Goal: Task Accomplishment & Management: Manage account settings

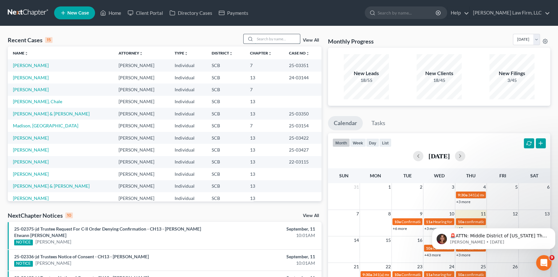
click at [268, 39] on input "search" at bounding box center [277, 38] width 45 height 9
type input "WEB"
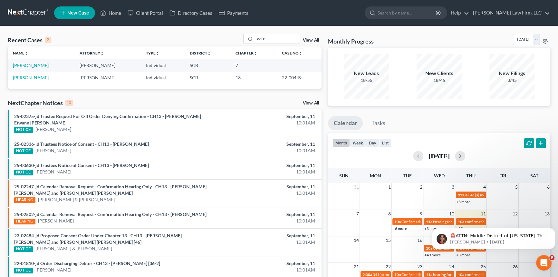
click at [192, 31] on div "Recent Cases 2 WEB View All Name unfold_more expand_more expand_less Attorney u…" at bounding box center [279, 193] width 558 height 335
drag, startPoint x: 256, startPoint y: 38, endPoint x: 285, endPoint y: 43, distance: 29.7
click at [285, 43] on input "WEB" at bounding box center [277, 38] width 45 height 9
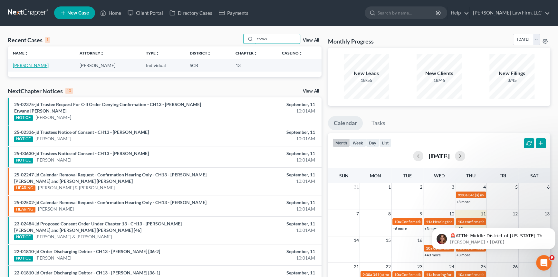
type input "crews"
click at [30, 64] on link "[PERSON_NAME]" at bounding box center [31, 65] width 36 height 5
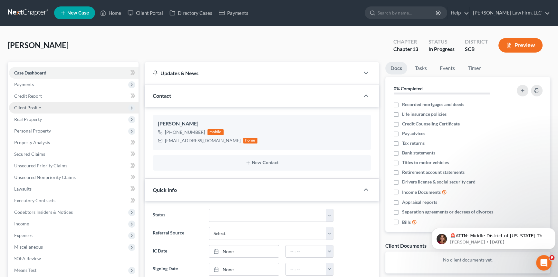
scroll to position [39, 0]
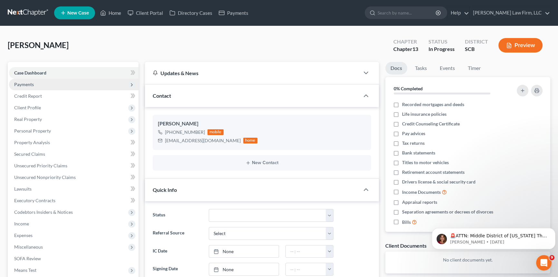
click at [30, 82] on span "Payments" at bounding box center [24, 84] width 20 height 5
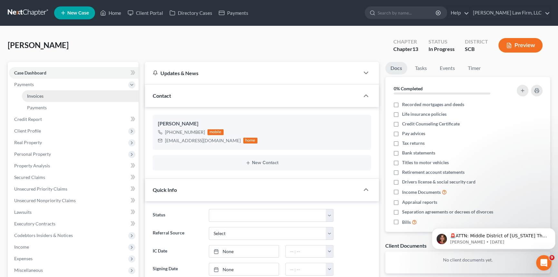
click at [36, 95] on span "Invoices" at bounding box center [35, 95] width 16 height 5
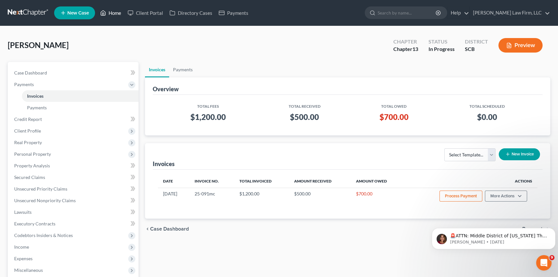
click at [113, 12] on link "Home" at bounding box center [110, 13] width 27 height 12
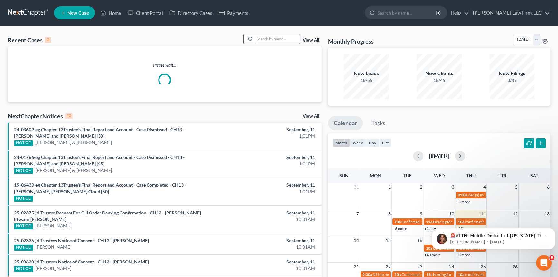
click at [264, 40] on input "search" at bounding box center [277, 38] width 45 height 9
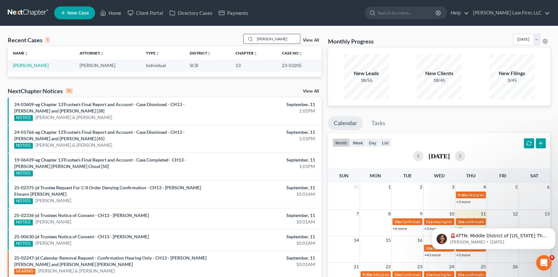
click at [262, 41] on input "meyers" at bounding box center [277, 38] width 45 height 9
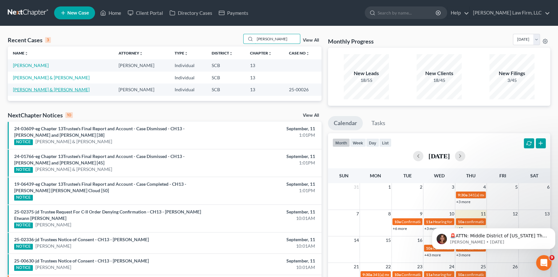
type input "myers"
click at [49, 90] on link "[PERSON_NAME] & [PERSON_NAME]" at bounding box center [51, 89] width 77 height 5
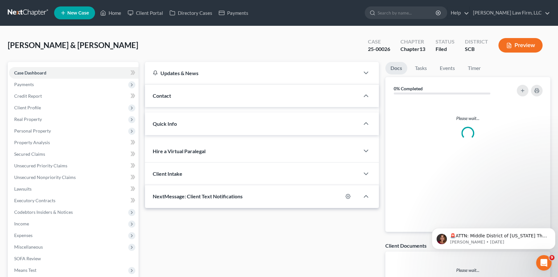
select select "3"
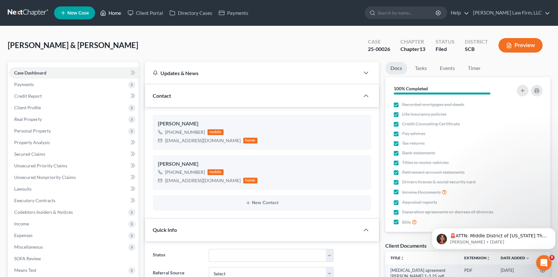
click at [112, 12] on link "Home" at bounding box center [110, 13] width 27 height 12
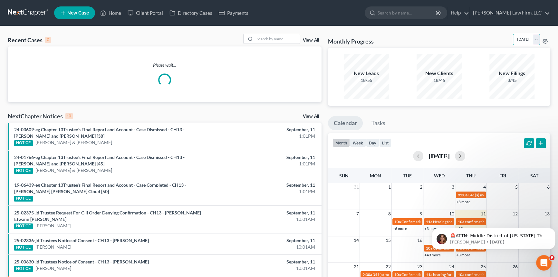
click at [513, 37] on select "September 2025 August 2025 July 2025 June 2025 May 2025 April 2025 March 2025 F…" at bounding box center [526, 39] width 27 height 11
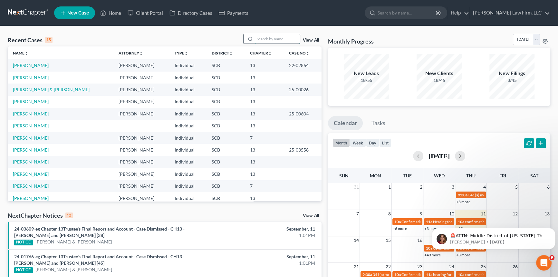
click at [258, 36] on input "search" at bounding box center [277, 38] width 45 height 9
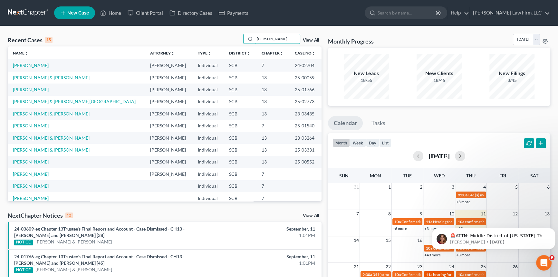
type input "smith"
drag, startPoint x: 272, startPoint y: 40, endPoint x: 255, endPoint y: 32, distance: 18.3
click at [255, 33] on div "Recent Cases 15 smith View All Name unfold_more expand_more expand_less Attorne…" at bounding box center [279, 258] width 558 height 465
type input "record"
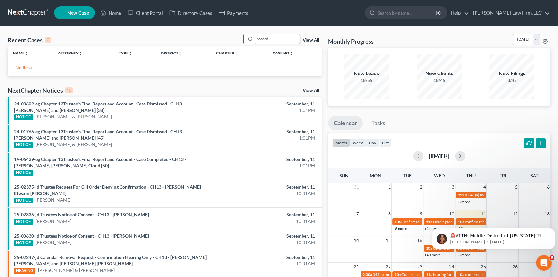
drag, startPoint x: 269, startPoint y: 37, endPoint x: 253, endPoint y: 37, distance: 15.2
click at [253, 37] on div "record" at bounding box center [271, 39] width 57 height 10
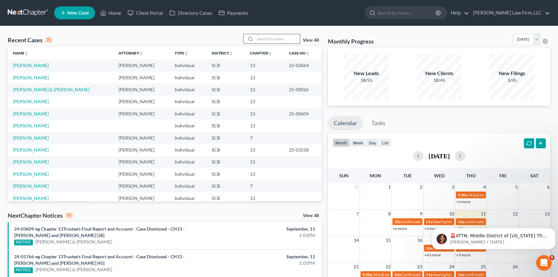
click at [255, 36] on div at bounding box center [271, 39] width 57 height 10
drag, startPoint x: 262, startPoint y: 36, endPoint x: 267, endPoint y: 34, distance: 4.8
click at [267, 34] on input "search" at bounding box center [277, 38] width 45 height 9
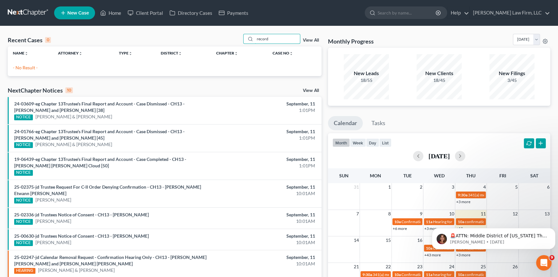
type input "record"
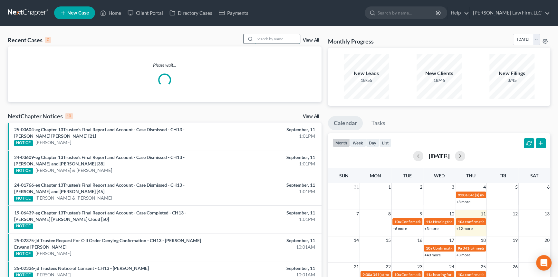
click at [260, 42] on input "search" at bounding box center [277, 38] width 45 height 9
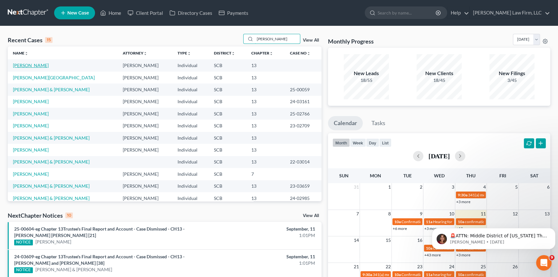
type input "WILLIAMS"
click at [49, 64] on link "[PERSON_NAME]" at bounding box center [31, 65] width 36 height 5
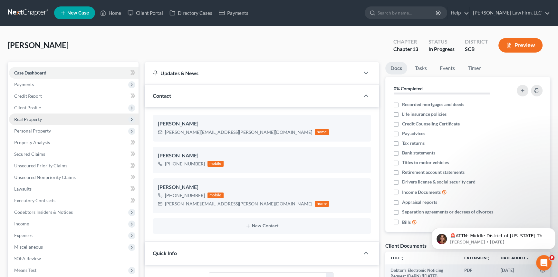
select select "0"
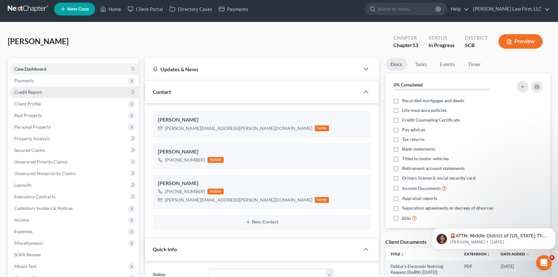
scroll to position [29, 0]
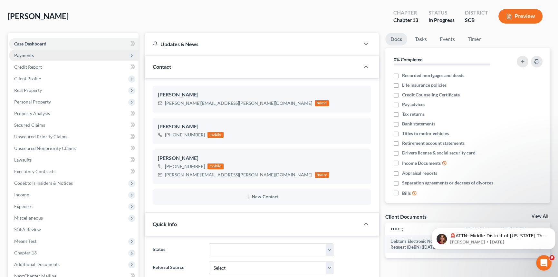
click at [29, 50] on span "Payments" at bounding box center [74, 56] width 130 height 12
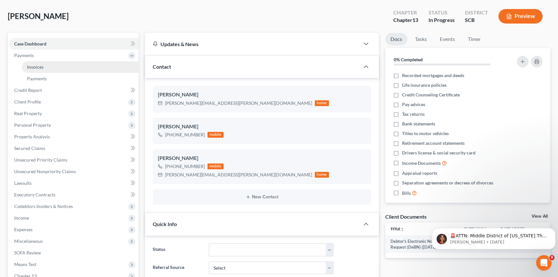
click at [36, 66] on span "Invoices" at bounding box center [35, 66] width 16 height 5
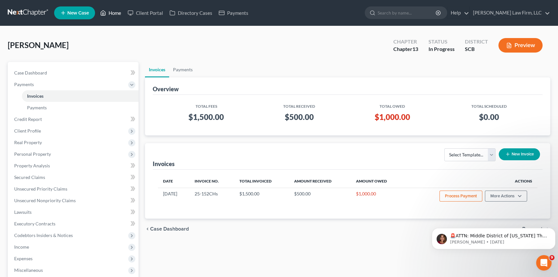
click at [110, 12] on link "Home" at bounding box center [110, 13] width 27 height 12
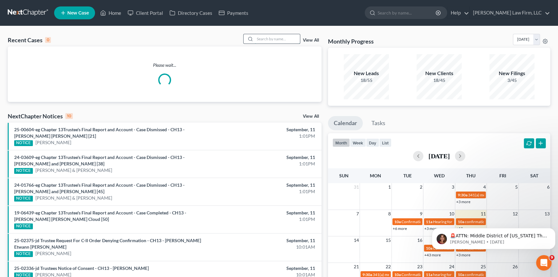
click at [255, 41] on input "search" at bounding box center [277, 38] width 45 height 9
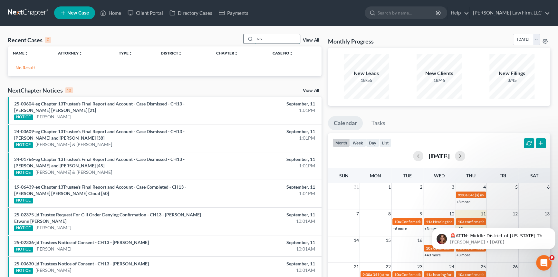
type input "S"
type input "mADISON"
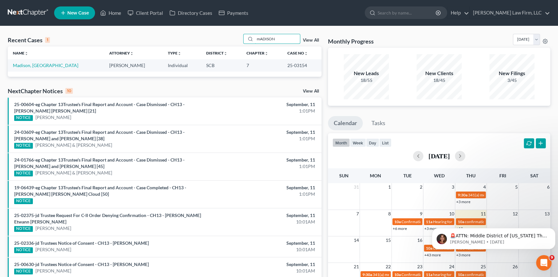
drag, startPoint x: 256, startPoint y: 40, endPoint x: 303, endPoint y: 34, distance: 47.6
click at [302, 34] on div "mADISON View All" at bounding box center [282, 39] width 79 height 10
type input "MADISON"
drag, startPoint x: 256, startPoint y: 37, endPoint x: 345, endPoint y: 39, distance: 89.0
click at [345, 39] on div "Recent Cases 1 MADISON View All Name unfold_more expand_more expand_less Attorn…" at bounding box center [279, 199] width 549 height 331
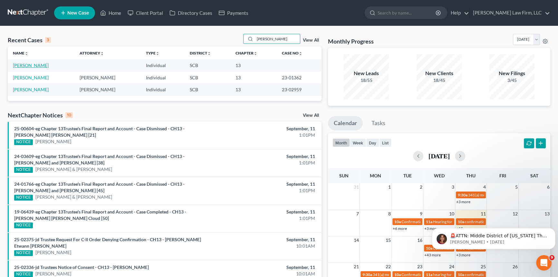
type input "[PERSON_NAME]"
click at [30, 66] on link "[PERSON_NAME]" at bounding box center [31, 65] width 36 height 5
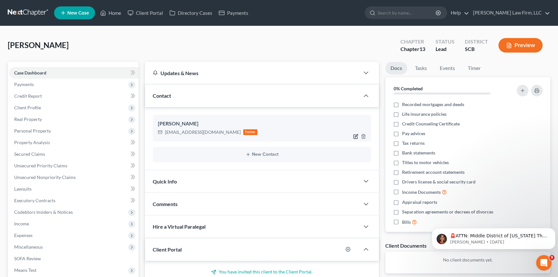
click at [354, 134] on icon "button" at bounding box center [355, 136] width 5 height 5
select select "0"
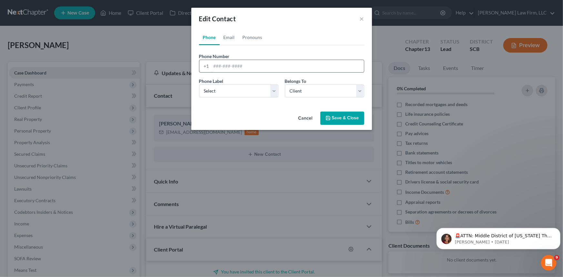
click at [214, 64] on input "tel" at bounding box center [287, 66] width 152 height 12
type input "[PHONE_NUMBER]"
drag, startPoint x: 232, startPoint y: 93, endPoint x: 237, endPoint y: 93, distance: 4.5
click at [232, 93] on select "Select Mobile Home Work Other" at bounding box center [238, 90] width 79 height 13
click at [199, 84] on select "Select Mobile Home Work Other" at bounding box center [238, 90] width 79 height 13
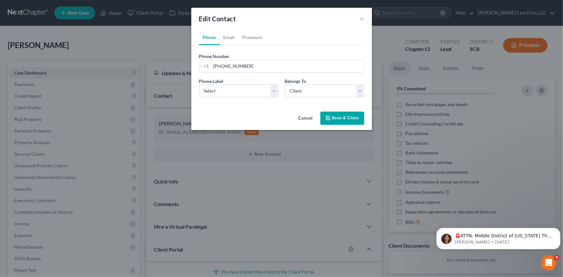
click at [341, 115] on button "Save & Close" at bounding box center [342, 119] width 44 height 14
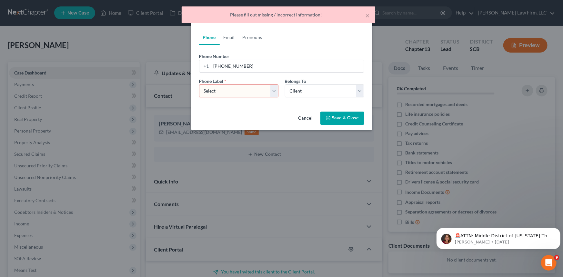
click at [220, 93] on select "Select Mobile Home Work Other" at bounding box center [238, 90] width 79 height 13
select select "0"
click at [199, 84] on select "Select Mobile Home Work Other" at bounding box center [238, 90] width 79 height 13
click at [340, 117] on button "Save & Close" at bounding box center [342, 119] width 44 height 14
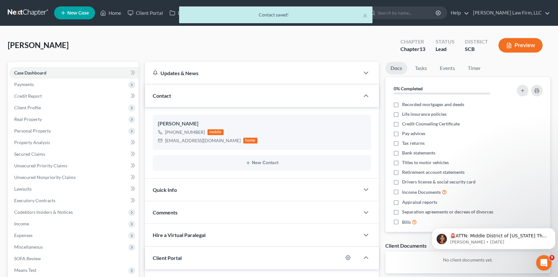
click at [169, 187] on span "Quick Info" at bounding box center [165, 190] width 24 height 6
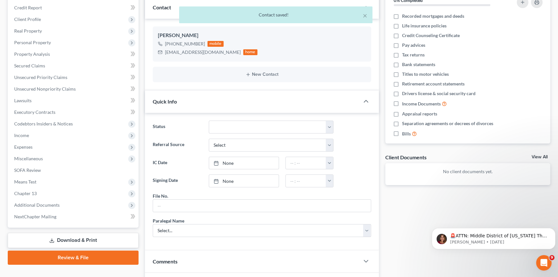
scroll to position [117, 0]
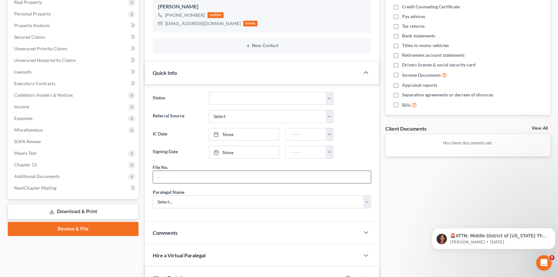
click at [162, 179] on input "text" at bounding box center [262, 177] width 218 height 12
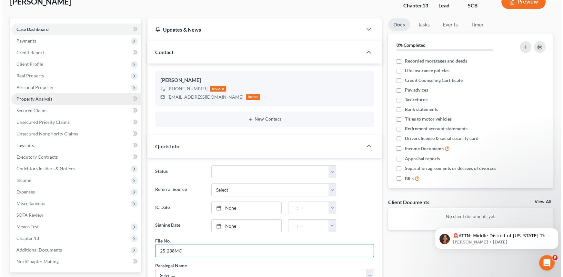
scroll to position [0, 0]
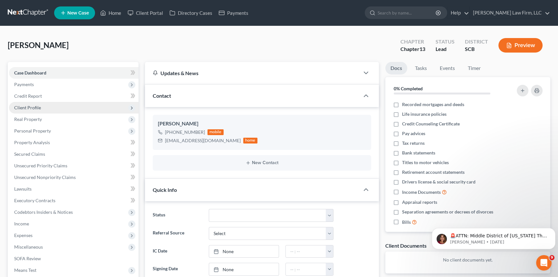
type input "25-238MC"
click at [30, 106] on span "Client Profile" at bounding box center [27, 107] width 27 height 5
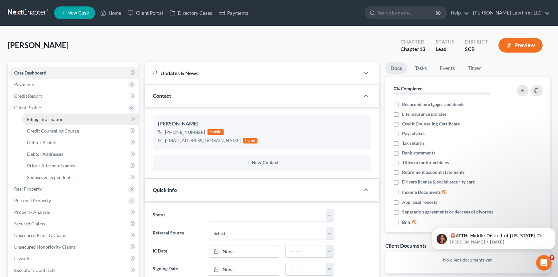
click at [39, 116] on link "Filing Information" at bounding box center [80, 119] width 117 height 12
select select "1"
select select "0"
select select "3"
select select "42"
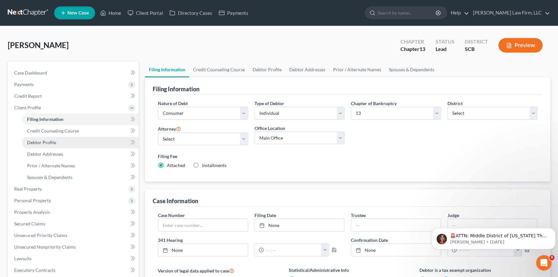
click at [42, 140] on span "Debtor Profile" at bounding box center [41, 142] width 29 height 5
select select "0"
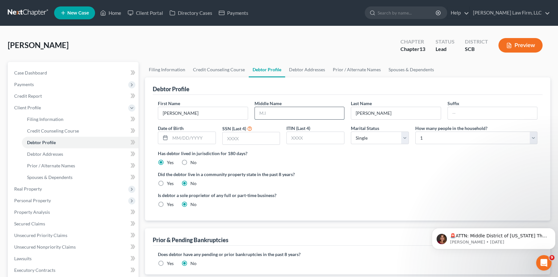
click at [270, 111] on input "text" at bounding box center [300, 113] width 90 height 12
type input "[PERSON_NAME]"
click at [46, 152] on span "Debtor Addresses" at bounding box center [45, 153] width 36 height 5
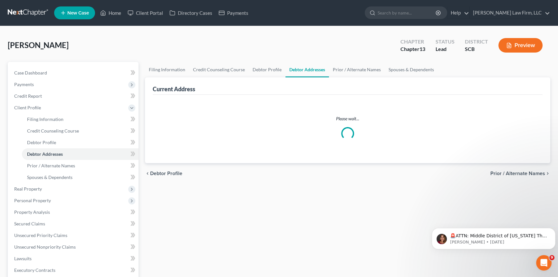
select select "0"
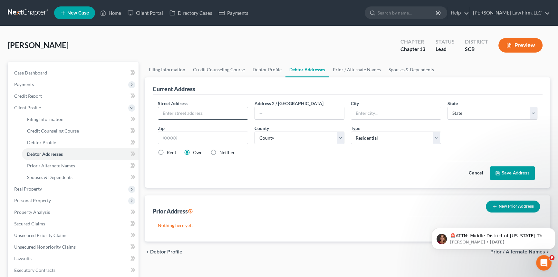
click at [165, 113] on input "text" at bounding box center [203, 113] width 90 height 12
type input "[STREET_ADDRESS]"
click at [360, 112] on input "text" at bounding box center [396, 113] width 90 height 12
type input "[GEOGRAPHIC_DATA]"
select select "42"
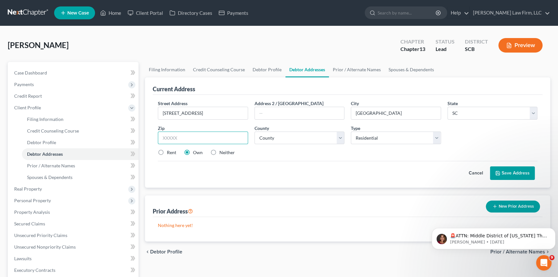
click at [174, 139] on input "text" at bounding box center [203, 138] width 90 height 13
type input "29405"
click at [287, 136] on select "County [GEOGRAPHIC_DATA] [GEOGRAPHIC_DATA] [GEOGRAPHIC_DATA] [GEOGRAPHIC_DATA] …" at bounding box center [300, 138] width 90 height 13
select select "17"
click at [255, 132] on select "County [GEOGRAPHIC_DATA] [GEOGRAPHIC_DATA] [GEOGRAPHIC_DATA] [GEOGRAPHIC_DATA] …" at bounding box center [300, 138] width 90 height 13
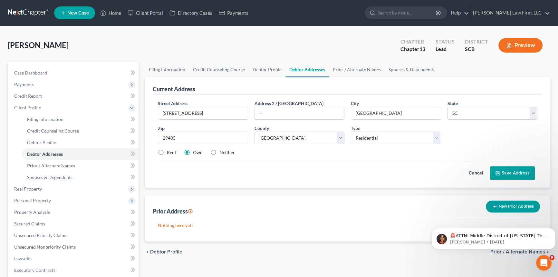
click at [517, 171] on button "Save Address" at bounding box center [512, 173] width 45 height 14
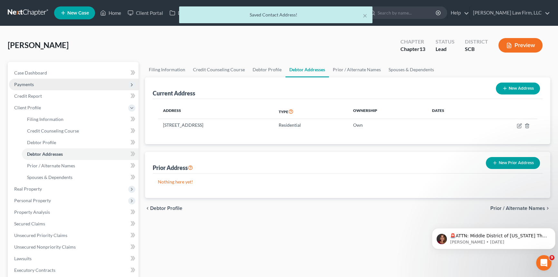
click at [22, 82] on span "Payments" at bounding box center [24, 84] width 20 height 5
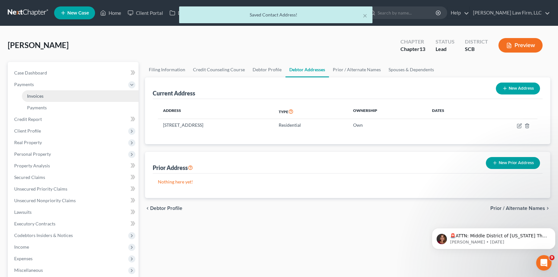
click at [43, 95] on span "Invoices" at bounding box center [35, 95] width 16 height 5
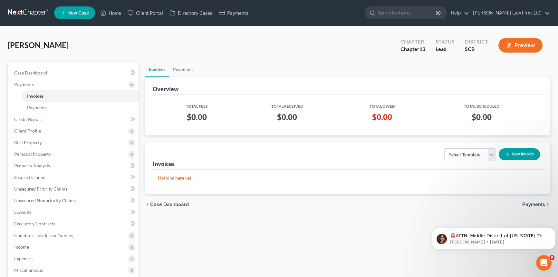
click at [528, 151] on button "New Invoice" at bounding box center [519, 154] width 41 height 12
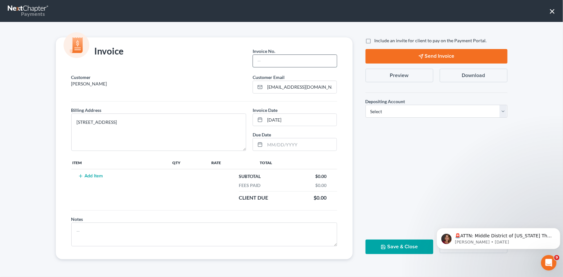
click at [260, 59] on input "text" at bounding box center [294, 61] width 83 height 12
type input "25-238mc"
click at [89, 175] on button "Add Item" at bounding box center [90, 175] width 28 height 5
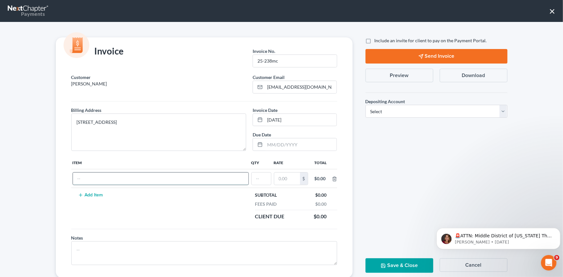
click at [80, 182] on input "text" at bounding box center [160, 178] width 175 height 12
type input "Chapter 13 fees"
type input "1"
type input "1,500.00"
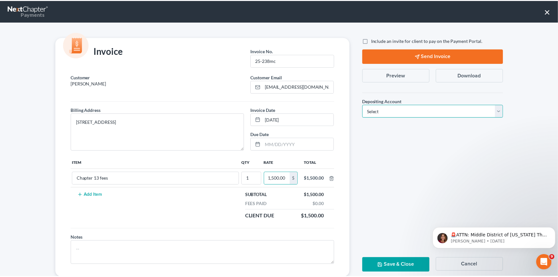
scroll to position [0, 0]
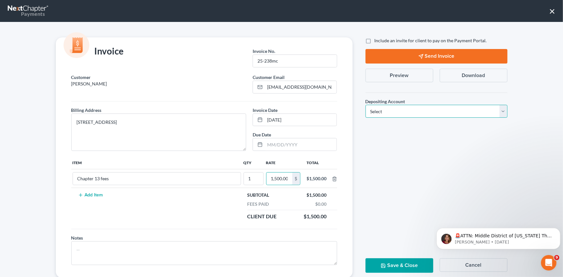
click at [500, 111] on select "Select Operation Trust" at bounding box center [436, 111] width 142 height 13
select select "1"
click at [365, 105] on select "Select Operation Trust" at bounding box center [436, 111] width 142 height 13
click at [393, 261] on button "Save & Close" at bounding box center [399, 265] width 68 height 15
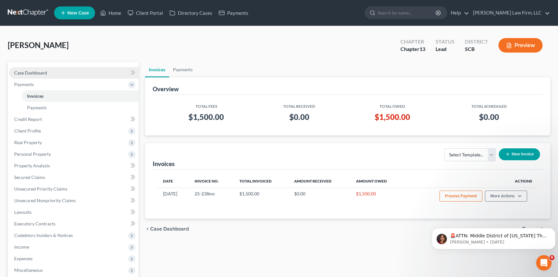
click at [30, 71] on span "Case Dashboard" at bounding box center [30, 72] width 33 height 5
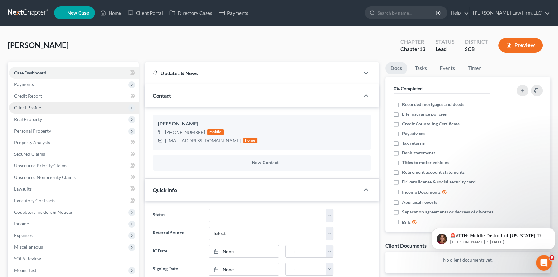
click at [29, 106] on span "Client Profile" at bounding box center [27, 107] width 27 height 5
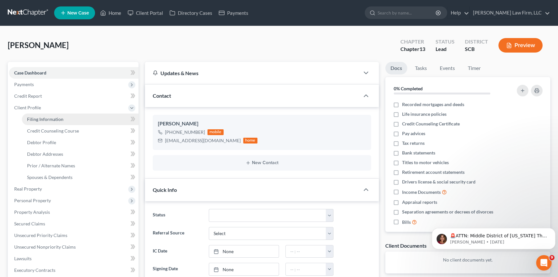
click at [44, 119] on span "Filing Information" at bounding box center [45, 118] width 36 height 5
select select "1"
select select "0"
select select "3"
select select "72"
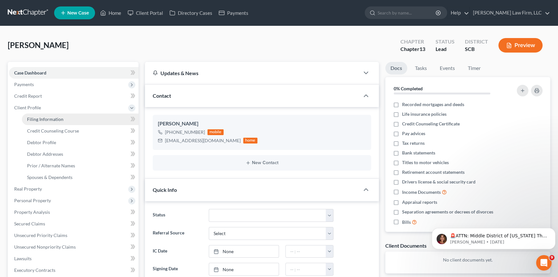
select select "42"
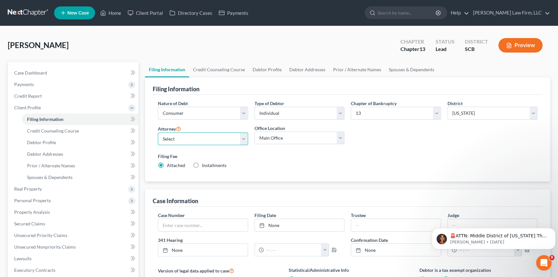
click at [243, 136] on select "Select [PERSON_NAME] - SCB [PERSON_NAME] - SCB" at bounding box center [203, 139] width 90 height 13
select select "1"
click at [158, 133] on select "Select [PERSON_NAME] - SCB [PERSON_NAME] - SCB" at bounding box center [203, 139] width 90 height 13
click at [113, 12] on link "Home" at bounding box center [110, 13] width 27 height 12
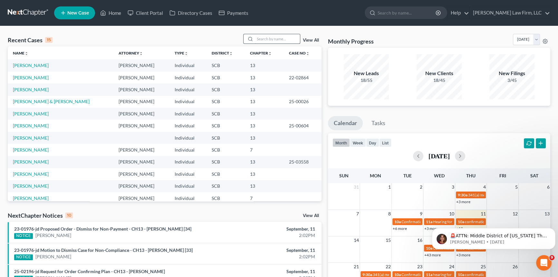
drag, startPoint x: 251, startPoint y: 38, endPoint x: 255, endPoint y: 40, distance: 4.1
click at [251, 38] on circle at bounding box center [251, 39] width 4 height 4
click at [258, 40] on input "search" at bounding box center [277, 38] width 45 height 9
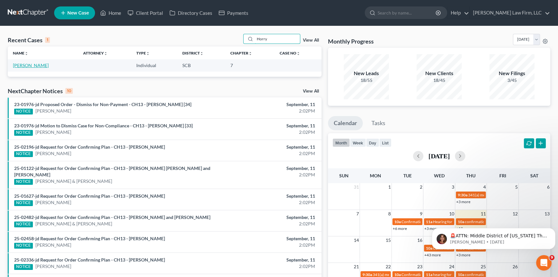
type input "Horry"
click at [26, 65] on link "[PERSON_NAME]" at bounding box center [31, 65] width 36 height 5
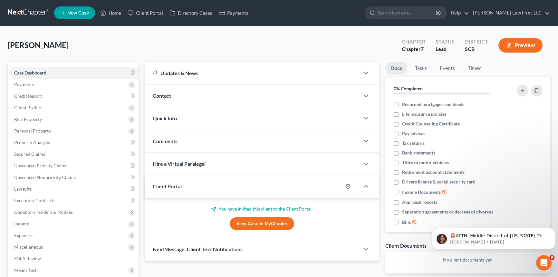
click at [164, 93] on span "Contact" at bounding box center [162, 96] width 18 height 6
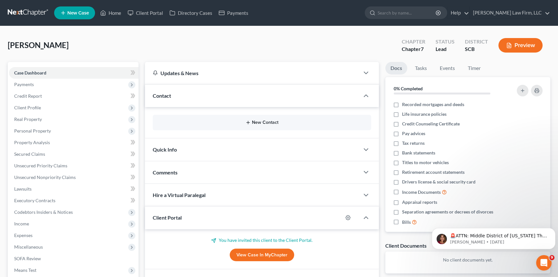
click at [260, 121] on button "New Contact" at bounding box center [262, 122] width 208 height 5
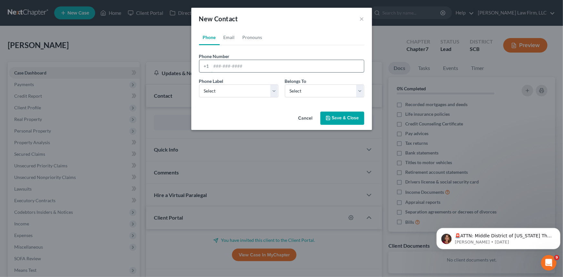
click at [213, 67] on input "tel" at bounding box center [287, 66] width 152 height 12
type input "[PHONE_NUMBER]"
click at [212, 89] on select "Select Mobile Home Work Other" at bounding box center [238, 90] width 79 height 13
select select "0"
click at [199, 84] on select "Select Mobile Home Work Other" at bounding box center [238, 90] width 79 height 13
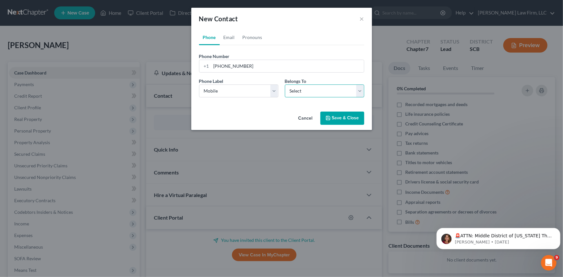
click at [305, 93] on select "Select Client Other" at bounding box center [324, 90] width 79 height 13
select select "0"
click at [285, 84] on select "Select Client Other" at bounding box center [324, 90] width 79 height 13
select select "0"
click at [230, 35] on link "Email" at bounding box center [229, 37] width 19 height 15
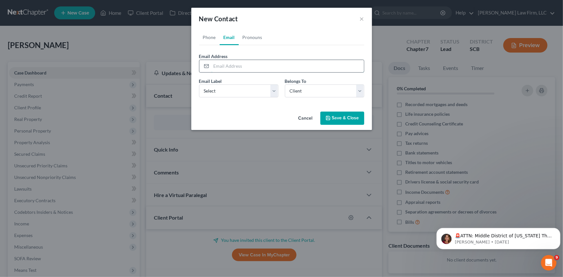
click at [218, 65] on input "email" at bounding box center [287, 66] width 152 height 12
type input "[EMAIL_ADDRESS][DOMAIN_NAME]"
click at [217, 90] on select "Select Home Work Other" at bounding box center [238, 90] width 79 height 13
select select "0"
click at [199, 84] on select "Select Home Work Other" at bounding box center [238, 90] width 79 height 13
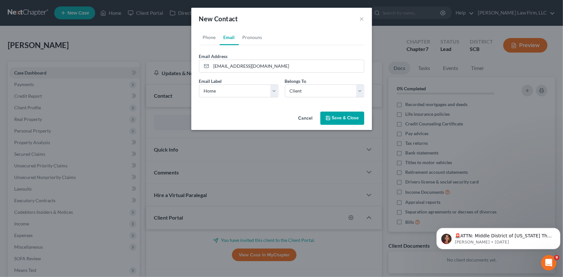
click at [337, 119] on button "Save & Close" at bounding box center [342, 119] width 44 height 14
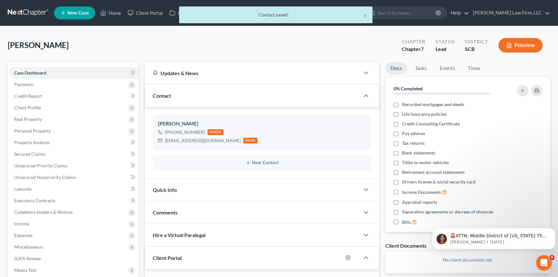
click at [166, 189] on span "Quick Info" at bounding box center [165, 190] width 24 height 6
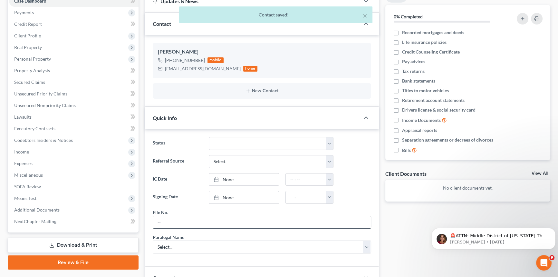
scroll to position [88, 0]
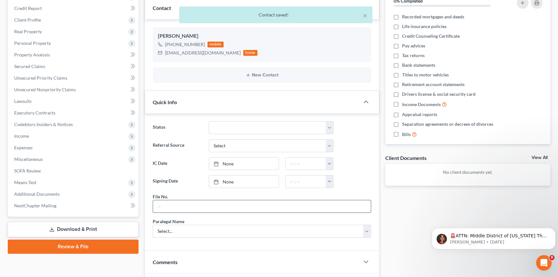
click at [181, 204] on input "text" at bounding box center [262, 206] width 218 height 12
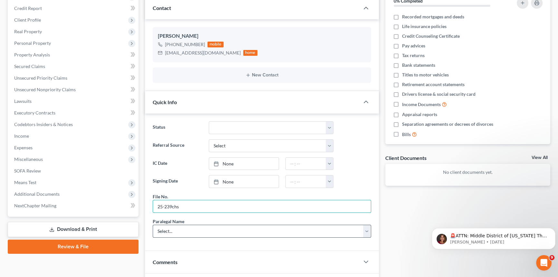
type input "25-239chs"
click at [165, 228] on select "Select... [PERSON_NAME] [PERSON_NAME] [PERSON_NAME] [PERSON_NAME]" at bounding box center [262, 231] width 219 height 13
select select "0"
click at [153, 225] on select "Select... [PERSON_NAME] [PERSON_NAME] [PERSON_NAME] [PERSON_NAME]" at bounding box center [262, 231] width 219 height 13
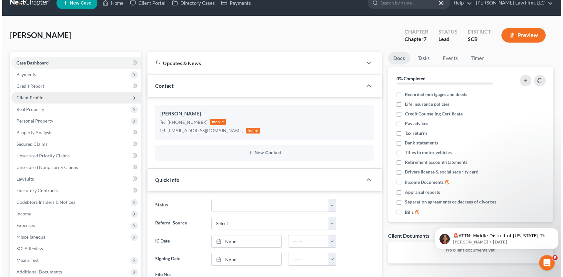
scroll to position [0, 0]
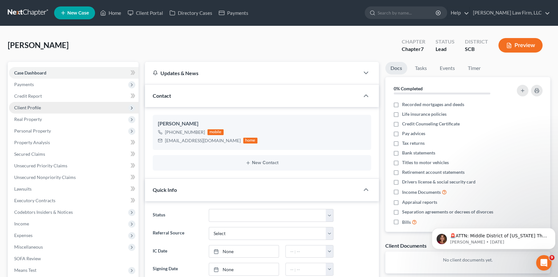
click at [32, 106] on span "Client Profile" at bounding box center [27, 107] width 27 height 5
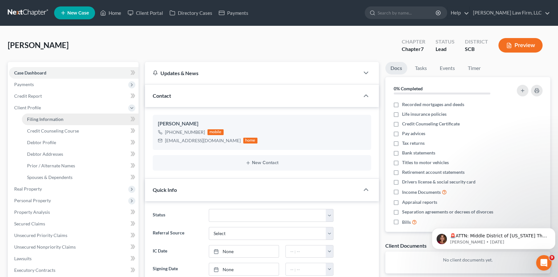
click at [47, 117] on span "Filing Information" at bounding box center [45, 118] width 36 height 5
select select "1"
select select "0"
select select "72"
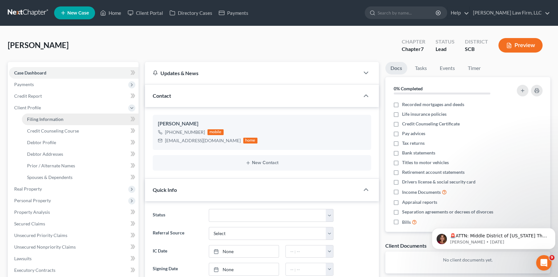
select select "42"
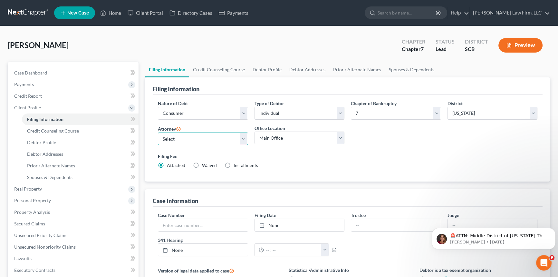
click at [244, 138] on select "Select [PERSON_NAME] - SCB [PERSON_NAME] - SCB" at bounding box center [203, 139] width 90 height 13
select select "1"
click at [158, 133] on select "Select [PERSON_NAME] - SCB [PERSON_NAME] - SCB" at bounding box center [203, 139] width 90 height 13
click at [45, 140] on span "Debtor Profile" at bounding box center [41, 142] width 29 height 5
select select "0"
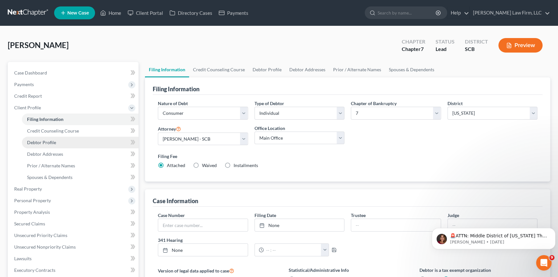
select select "0"
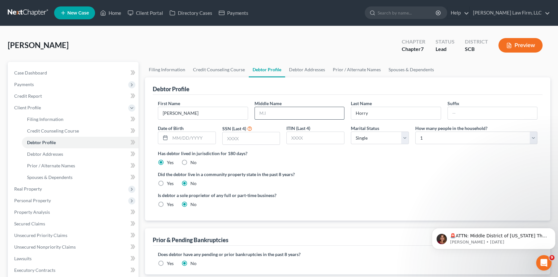
click at [263, 113] on input "text" at bounding box center [300, 113] width 90 height 12
type input "[PERSON_NAME]"
click at [34, 152] on span "Debtor Addresses" at bounding box center [45, 153] width 36 height 5
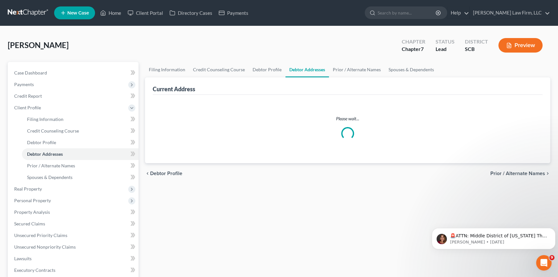
select select "0"
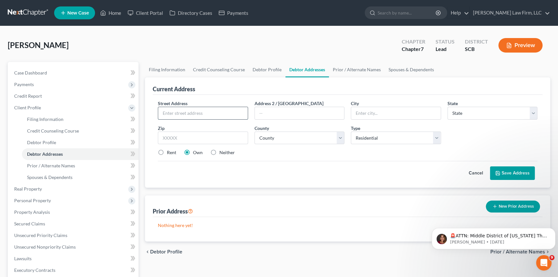
click at [167, 113] on input "text" at bounding box center [203, 113] width 90 height 12
type input "[STREET_ADDRESS]"
click at [361, 109] on input "text" at bounding box center [396, 113] width 90 height 12
type input "[GEOGRAPHIC_DATA]"
click at [464, 111] on select "State [US_STATE] AK AR AZ CA CO CT DE DC [GEOGRAPHIC_DATA] [GEOGRAPHIC_DATA] GU…" at bounding box center [493, 113] width 90 height 13
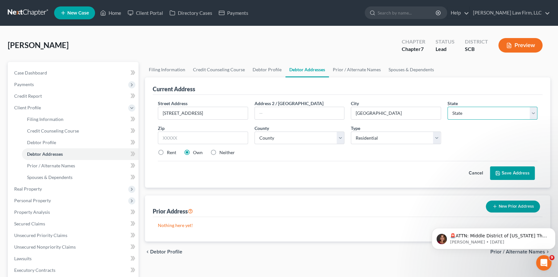
select select "42"
click at [448, 107] on select "State [US_STATE] AK AR AZ CA CO CT DE DC [GEOGRAPHIC_DATA] [GEOGRAPHIC_DATA] GU…" at bounding box center [493, 113] width 90 height 13
click at [165, 133] on input "text" at bounding box center [203, 138] width 90 height 13
type input "29466"
type input "[GEOGRAPHIC_DATA]"
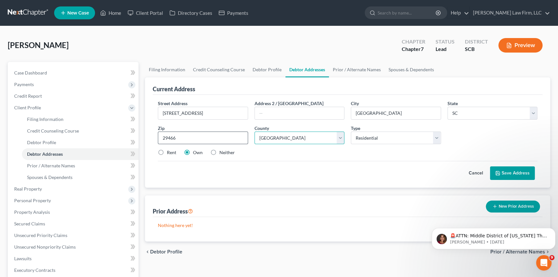
select select "9"
click at [511, 171] on button "Save Address" at bounding box center [512, 173] width 45 height 14
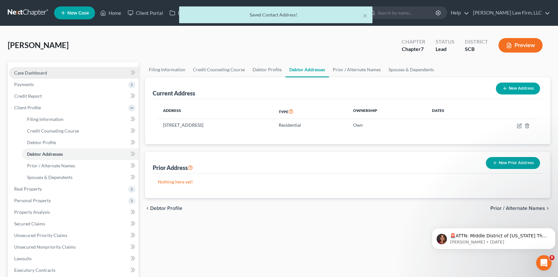
click at [31, 70] on span "Case Dashboard" at bounding box center [30, 72] width 33 height 5
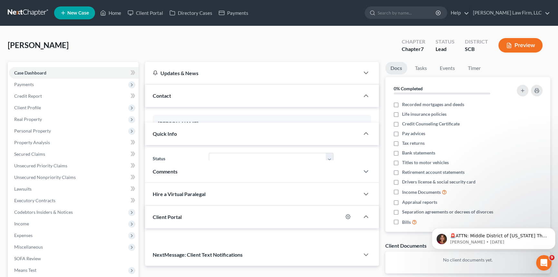
select select "0"
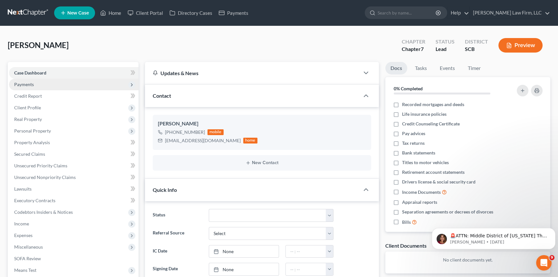
click at [16, 82] on span "Payments" at bounding box center [24, 84] width 20 height 5
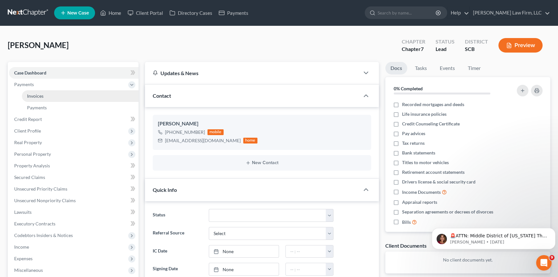
click at [44, 94] on link "Invoices" at bounding box center [80, 96] width 117 height 12
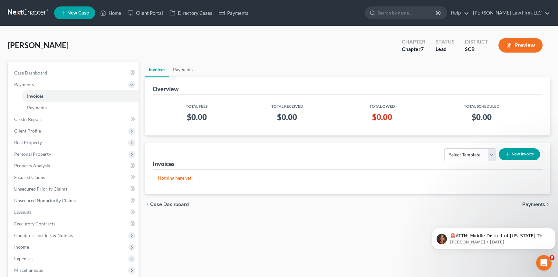
click at [515, 153] on button "New Invoice" at bounding box center [519, 154] width 41 height 12
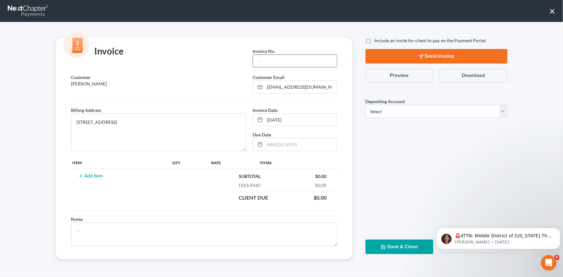
click at [268, 55] on input "text" at bounding box center [294, 61] width 83 height 12
type input "25-239chs"
click at [106, 174] on td "Add Item" at bounding box center [121, 187] width 100 height 36
click at [98, 175] on button "Add Item" at bounding box center [90, 175] width 28 height 5
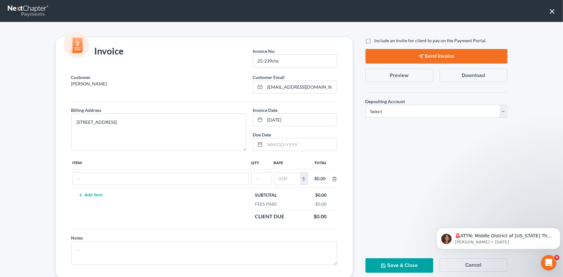
drag, startPoint x: 90, startPoint y: 159, endPoint x: 88, endPoint y: 164, distance: 5.4
click at [90, 161] on th "Item" at bounding box center [160, 162] width 179 height 13
drag, startPoint x: 85, startPoint y: 171, endPoint x: 83, endPoint y: 177, distance: 6.9
click at [83, 177] on td at bounding box center [160, 178] width 179 height 19
click at [83, 177] on input "text" at bounding box center [160, 178] width 175 height 12
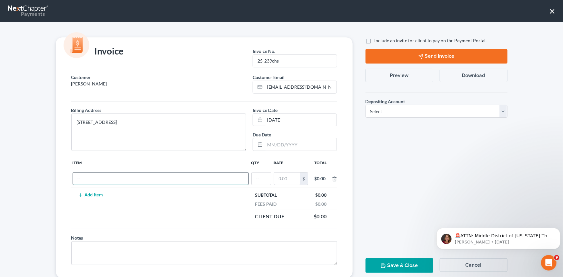
click at [83, 177] on input "text" at bounding box center [160, 178] width 175 height 12
type input "chapter 7 fees"
type input "1"
type input "3,200.00"
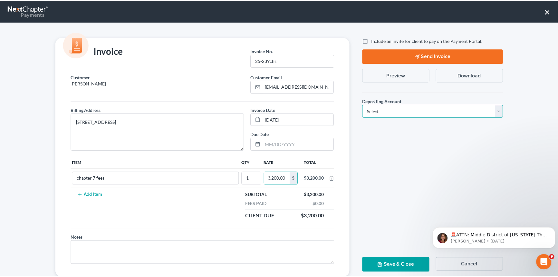
scroll to position [0, 0]
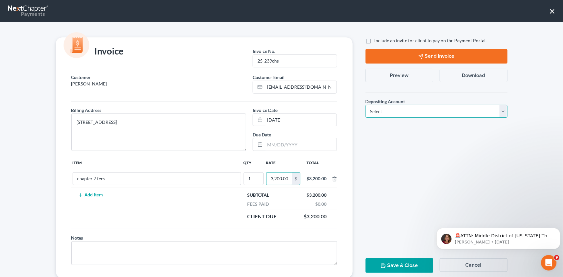
click at [502, 110] on select "Select Operation Trust" at bounding box center [436, 111] width 142 height 13
select select "1"
click at [365, 105] on select "Select Operation Trust" at bounding box center [436, 111] width 142 height 13
drag, startPoint x: 393, startPoint y: 263, endPoint x: 382, endPoint y: 256, distance: 13.8
click at [393, 263] on button "Save & Close" at bounding box center [399, 265] width 68 height 15
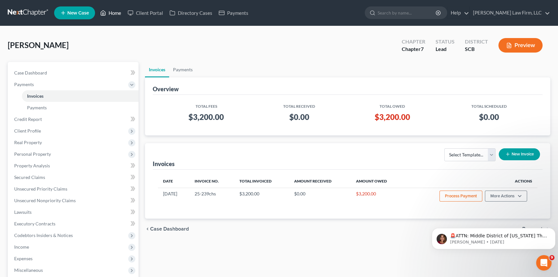
click at [117, 12] on link "Home" at bounding box center [110, 13] width 27 height 12
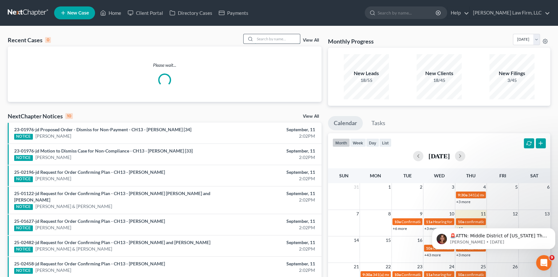
drag, startPoint x: 257, startPoint y: 39, endPoint x: 260, endPoint y: 40, distance: 3.6
click at [259, 39] on input "search" at bounding box center [277, 38] width 45 height 9
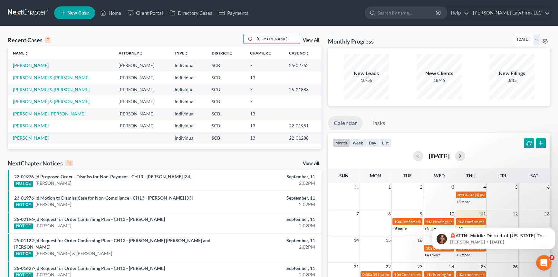
type input "[PERSON_NAME]"
click at [42, 73] on td "[PERSON_NAME] & [PERSON_NAME]" at bounding box center [61, 78] width 106 height 12
click at [44, 76] on link "[PERSON_NAME] & [PERSON_NAME]" at bounding box center [51, 77] width 77 height 5
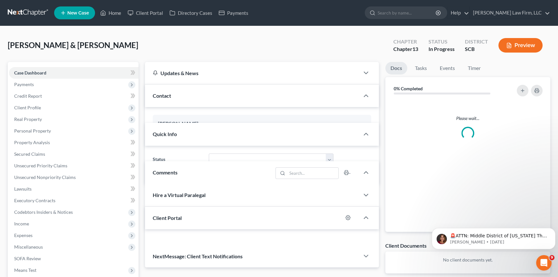
select select "0"
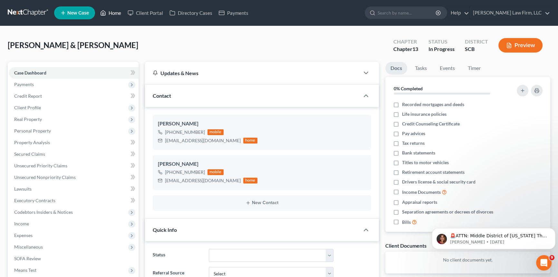
click at [112, 10] on link "Home" at bounding box center [110, 13] width 27 height 12
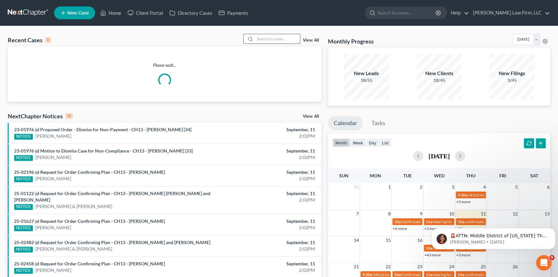
click at [259, 36] on input "search" at bounding box center [277, 38] width 45 height 9
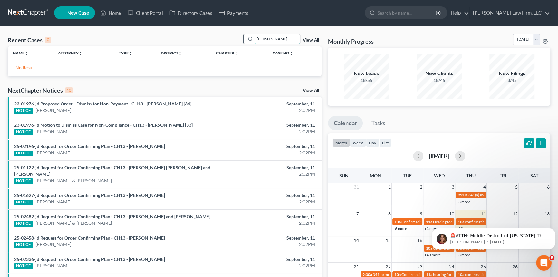
type input "[DEMOGRAPHIC_DATA]"
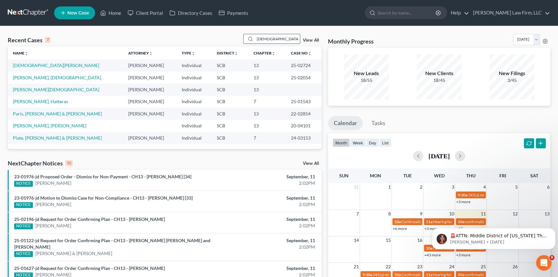
drag, startPoint x: 272, startPoint y: 41, endPoint x: 251, endPoint y: 39, distance: 20.5
click at [251, 39] on div "[DEMOGRAPHIC_DATA]" at bounding box center [271, 39] width 57 height 10
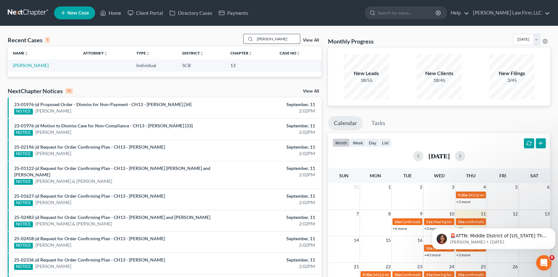
drag, startPoint x: 270, startPoint y: 38, endPoint x: 248, endPoint y: 43, distance: 22.8
click at [249, 42] on div "[PERSON_NAME]" at bounding box center [271, 39] width 57 height 10
type input "[PERSON_NAME]"
click at [25, 63] on link "[PERSON_NAME]" at bounding box center [31, 65] width 36 height 5
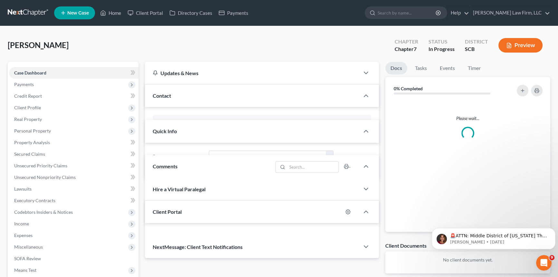
select select "1"
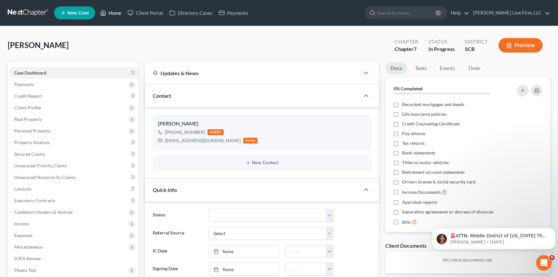
drag, startPoint x: 111, startPoint y: 10, endPoint x: 117, endPoint y: 10, distance: 5.8
click at [112, 10] on link "Home" at bounding box center [110, 13] width 27 height 12
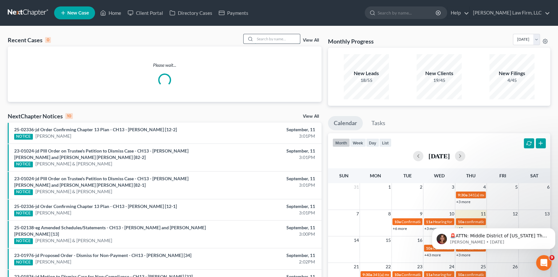
click at [263, 39] on input "search" at bounding box center [277, 38] width 45 height 9
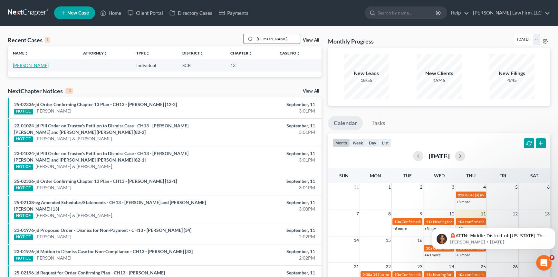
type input "[PERSON_NAME]"
click at [32, 64] on link "[PERSON_NAME]" at bounding box center [31, 65] width 36 height 5
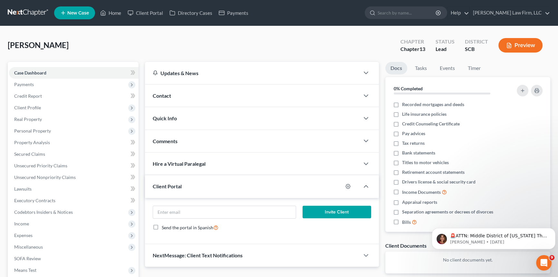
click at [167, 93] on span "Contact" at bounding box center [162, 96] width 18 height 6
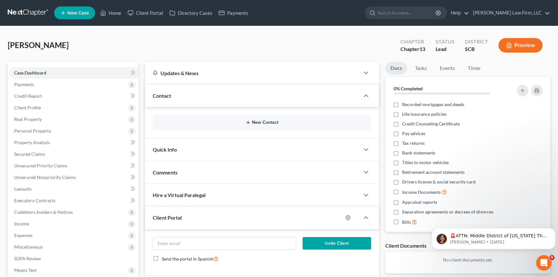
click at [258, 121] on button "New Contact" at bounding box center [262, 122] width 208 height 5
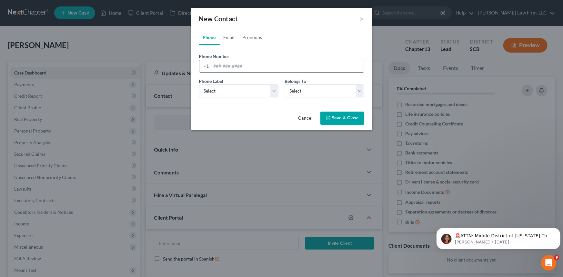
click at [212, 67] on input "tel" at bounding box center [287, 66] width 152 height 12
type input "8147153803"
click at [218, 88] on select "Select Mobile Home Work Other" at bounding box center [238, 90] width 79 height 13
select select "0"
click at [199, 84] on select "Select Mobile Home Work Other" at bounding box center [238, 90] width 79 height 13
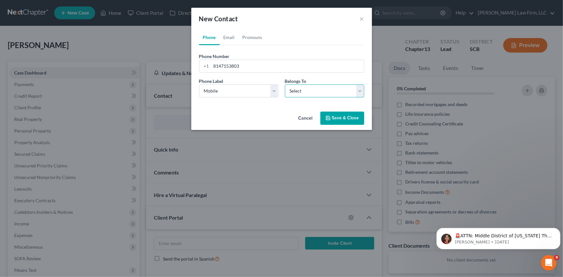
click at [321, 85] on select "Select Client Other" at bounding box center [324, 90] width 79 height 13
select select "0"
click at [285, 84] on select "Select Client Other" at bounding box center [324, 90] width 79 height 13
click at [228, 34] on link "Email" at bounding box center [229, 37] width 19 height 15
click at [213, 65] on input "email" at bounding box center [287, 66] width 152 height 12
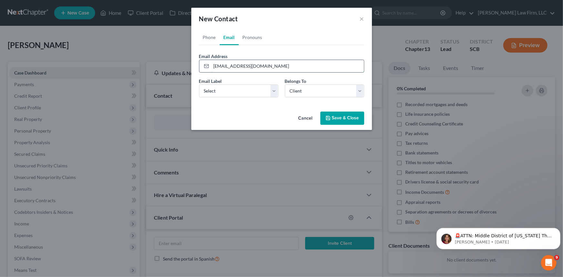
click at [246, 67] on input "[EMAIL_ADDRESS][DOMAIN_NAME]" at bounding box center [287, 66] width 152 height 12
type input "[EMAIL_ADDRESS][DOMAIN_NAME]"
drag, startPoint x: 208, startPoint y: 92, endPoint x: 213, endPoint y: 96, distance: 6.4
click at [208, 92] on select "Select Home Work Other" at bounding box center [238, 90] width 79 height 13
select select "0"
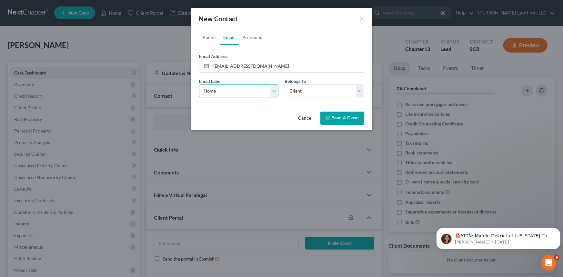
click at [199, 84] on select "Select Home Work Other" at bounding box center [238, 90] width 79 height 13
click at [333, 115] on button "Save & Close" at bounding box center [342, 119] width 44 height 14
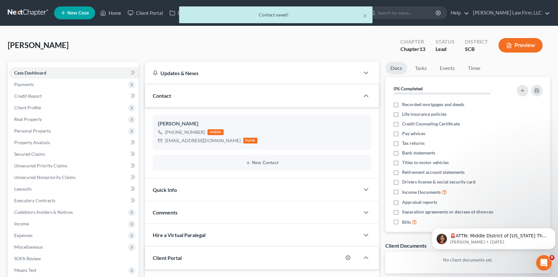
click at [167, 189] on span "Quick Info" at bounding box center [165, 190] width 24 height 6
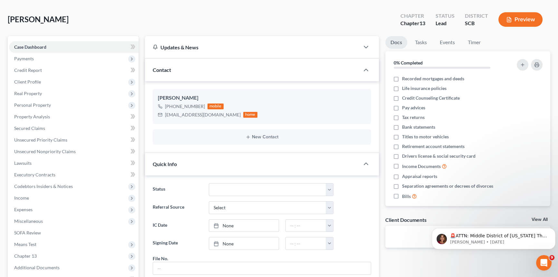
scroll to position [58, 0]
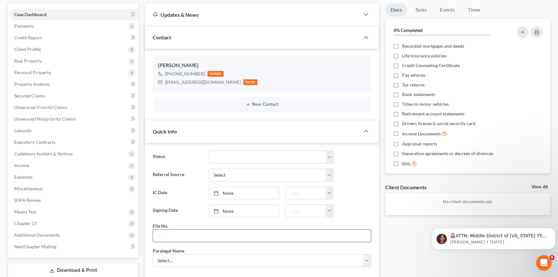
click at [171, 236] on input "text" at bounding box center [262, 236] width 218 height 12
type input "25-240chs"
click at [177, 258] on select "Select... [PERSON_NAME] [PERSON_NAME] [PERSON_NAME] [PERSON_NAME]" at bounding box center [262, 260] width 219 height 13
select select "0"
click at [153, 254] on select "Select... [PERSON_NAME] [PERSON_NAME] [PERSON_NAME] [PERSON_NAME]" at bounding box center [262, 260] width 219 height 13
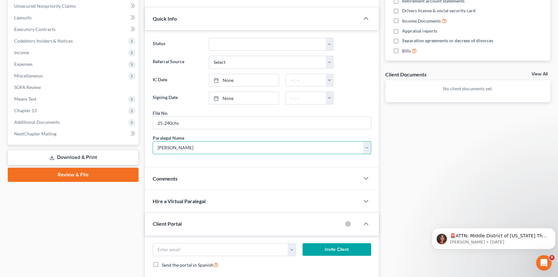
scroll to position [176, 0]
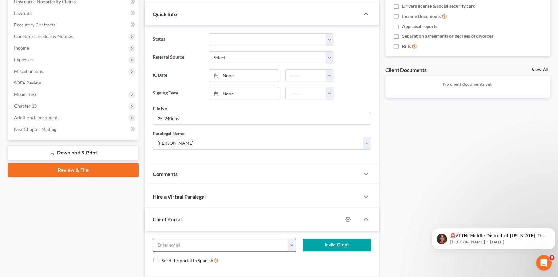
click at [167, 244] on input "email" at bounding box center [220, 245] width 135 height 12
type input "[EMAIL_ADDRESS][DOMAIN_NAME]"
click at [328, 242] on button "Invite Client" at bounding box center [337, 245] width 69 height 13
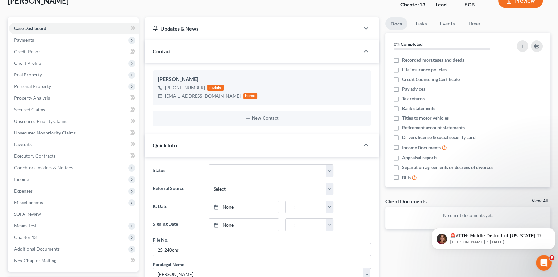
scroll to position [0, 0]
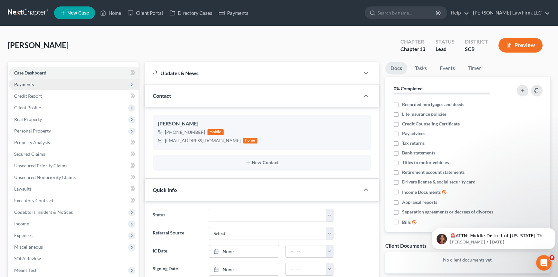
click at [22, 83] on span "Payments" at bounding box center [24, 84] width 20 height 5
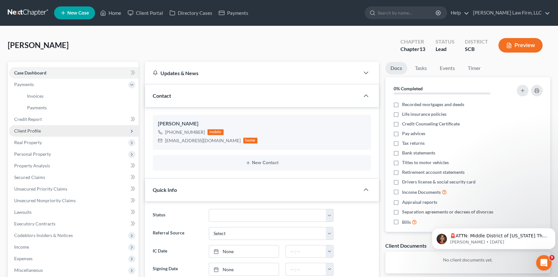
click at [29, 130] on span "Client Profile" at bounding box center [27, 130] width 27 height 5
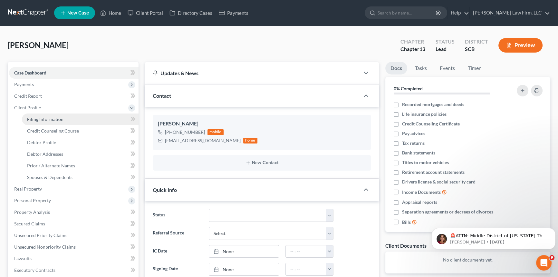
click at [52, 119] on span "Filing Information" at bounding box center [45, 118] width 36 height 5
select select "1"
select select "0"
select select "3"
select select "72"
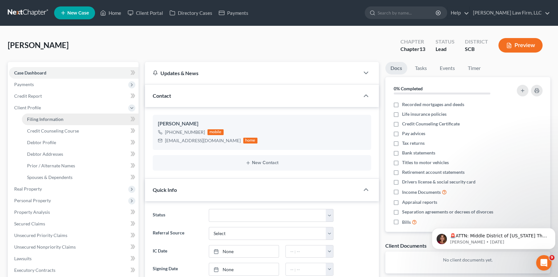
select select "42"
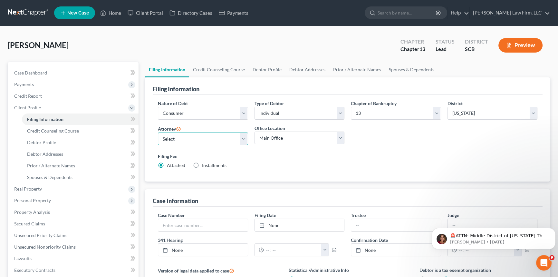
click at [245, 138] on select "Select [PERSON_NAME] - SCB [PERSON_NAME] - SCB" at bounding box center [203, 139] width 90 height 13
select select "0"
click at [158, 133] on select "Select [PERSON_NAME] - SCB [PERSON_NAME] - SCB" at bounding box center [203, 139] width 90 height 13
click at [48, 140] on span "Debtor Profile" at bounding box center [41, 142] width 29 height 5
select select "0"
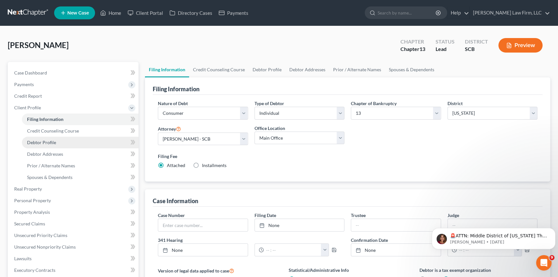
select select "0"
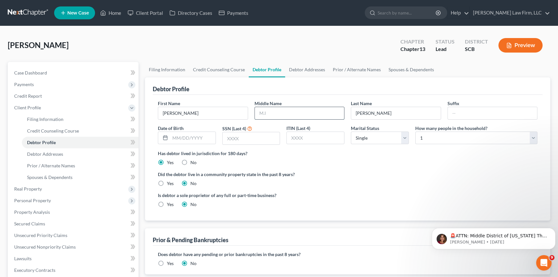
click at [265, 115] on input "text" at bounding box center [300, 113] width 90 height 12
type input "[PERSON_NAME]"
click at [40, 152] on span "Debtor Addresses" at bounding box center [45, 153] width 36 height 5
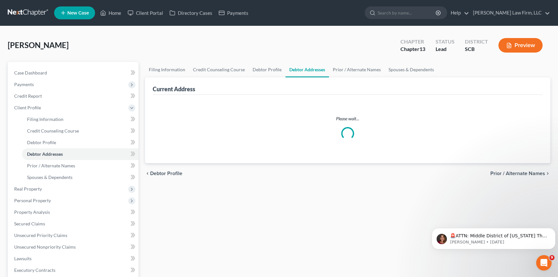
select select "0"
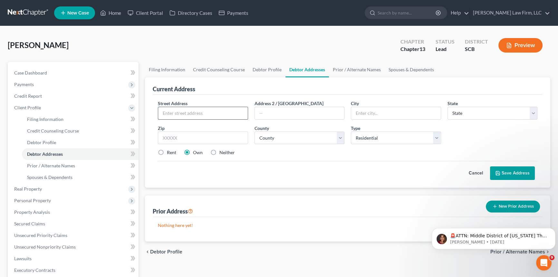
click at [167, 113] on input "text" at bounding box center [203, 113] width 90 height 12
type input "[STREET_ADDRESS]"
type input "[GEOGRAPHIC_DATA]"
select select "42"
click at [168, 139] on input "text" at bounding box center [203, 138] width 90 height 13
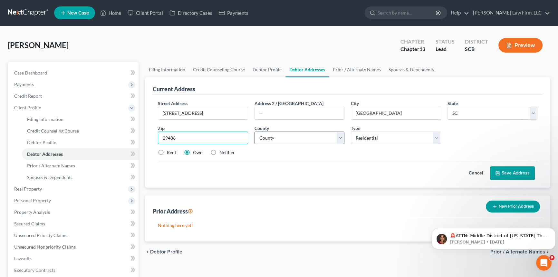
type input "29486"
click at [274, 135] on select "County [GEOGRAPHIC_DATA] [GEOGRAPHIC_DATA] [GEOGRAPHIC_DATA] [GEOGRAPHIC_DATA] …" at bounding box center [300, 138] width 90 height 13
select select "7"
click at [255, 132] on select "County [GEOGRAPHIC_DATA] [GEOGRAPHIC_DATA] [GEOGRAPHIC_DATA] [GEOGRAPHIC_DATA] …" at bounding box center [300, 138] width 90 height 13
click at [510, 170] on button "Save Address" at bounding box center [512, 173] width 45 height 14
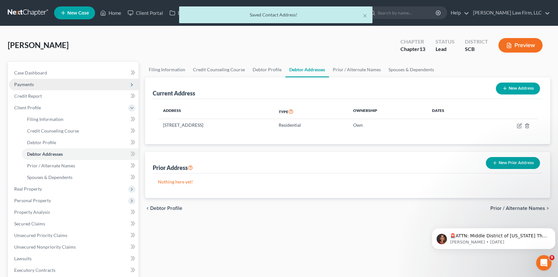
click at [24, 79] on span "Payments" at bounding box center [74, 85] width 130 height 12
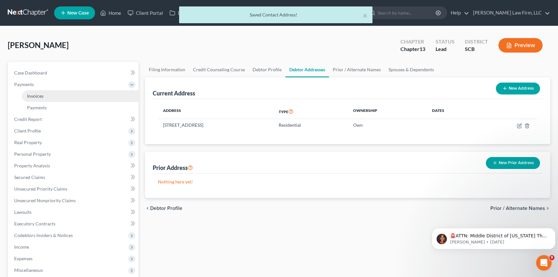
click at [42, 93] on span "Invoices" at bounding box center [35, 95] width 16 height 5
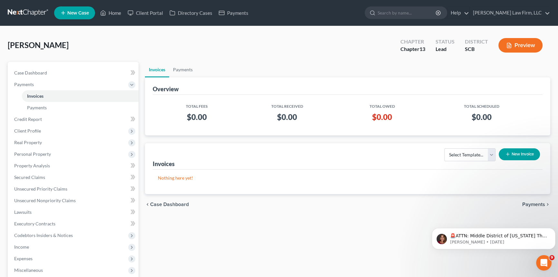
click at [521, 152] on button "New Invoice" at bounding box center [519, 154] width 41 height 12
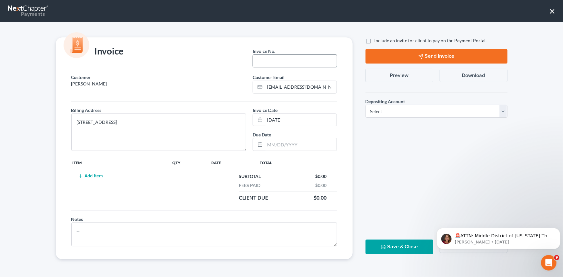
click at [265, 59] on input "text" at bounding box center [294, 61] width 83 height 12
type input "25-240CHS"
click at [99, 174] on button "Add Item" at bounding box center [90, 175] width 28 height 5
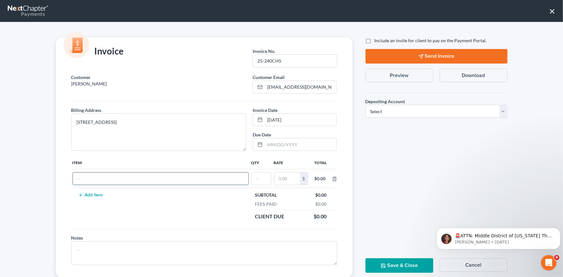
click at [92, 176] on input "text" at bounding box center [160, 178] width 175 height 12
type input "Chaoter 13 fees"
type input "1"
type input "1,500.00"
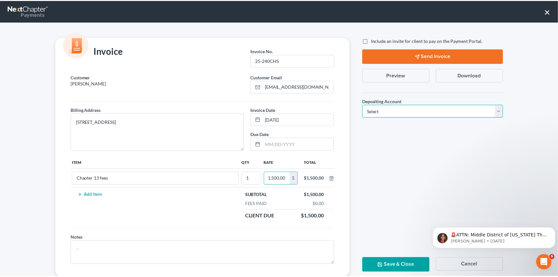
scroll to position [0, 0]
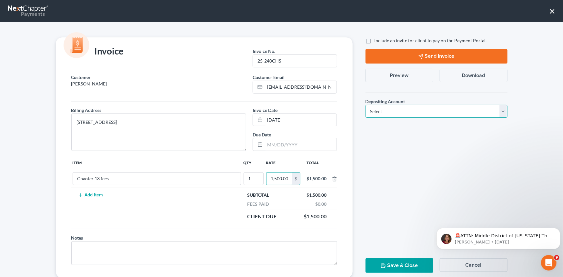
drag, startPoint x: 502, startPoint y: 111, endPoint x: 490, endPoint y: 114, distance: 12.2
click at [502, 111] on select "Select Operation Trust" at bounding box center [436, 111] width 142 height 13
select select "1"
click at [365, 105] on select "Select Operation Trust" at bounding box center [436, 111] width 142 height 13
click at [389, 264] on button "Save & Close" at bounding box center [399, 265] width 68 height 15
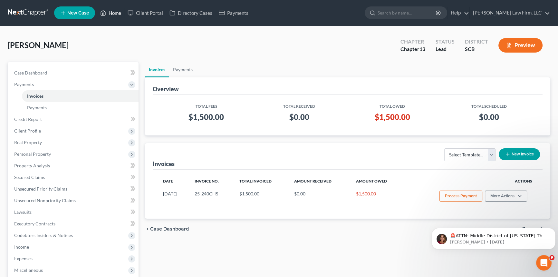
click at [113, 11] on link "Home" at bounding box center [110, 13] width 27 height 12
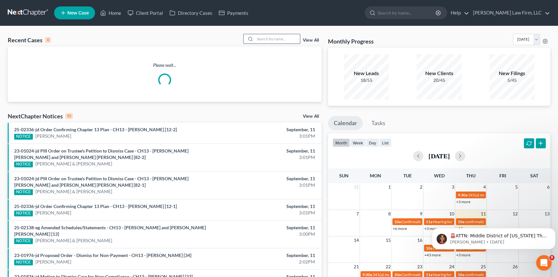
click at [263, 40] on input "search" at bounding box center [277, 38] width 45 height 9
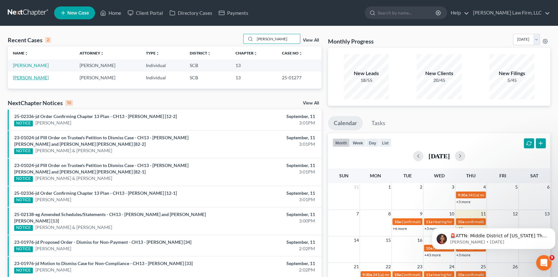
type input "[PERSON_NAME]"
click at [49, 76] on link "[PERSON_NAME]" at bounding box center [31, 77] width 36 height 5
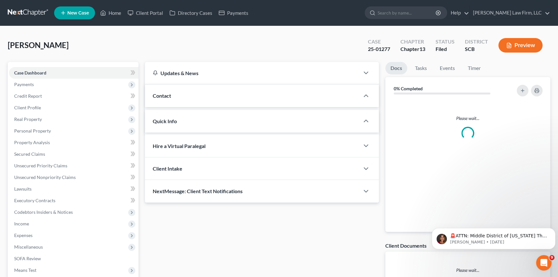
select select "3"
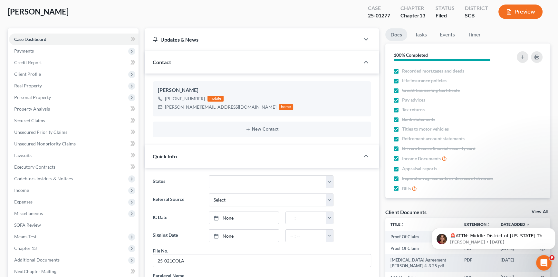
scroll to position [29, 0]
